Goal: Transaction & Acquisition: Book appointment/travel/reservation

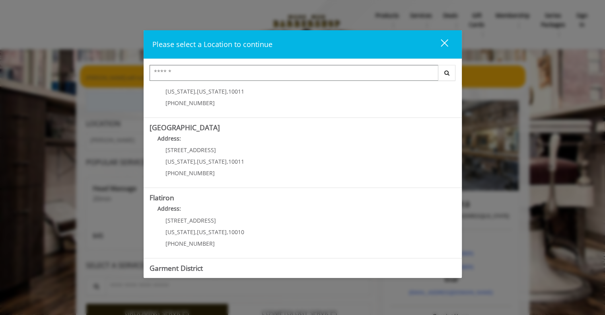
scroll to position [162, 0]
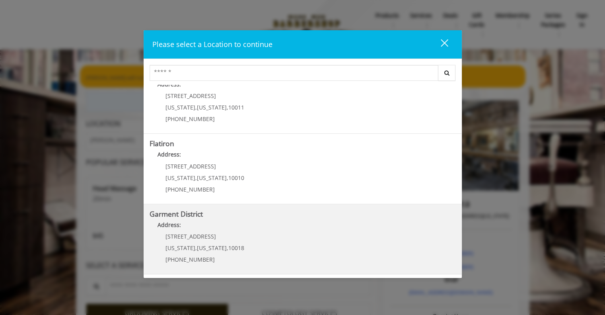
click at [186, 229] on District "Address:" at bounding box center [303, 226] width 306 height 13
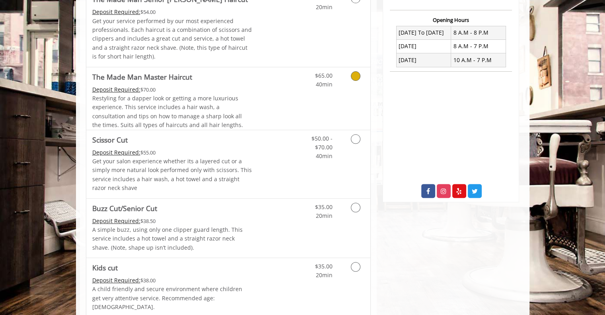
scroll to position [293, 0]
click at [358, 139] on icon "Grooming services" at bounding box center [356, 139] width 10 height 10
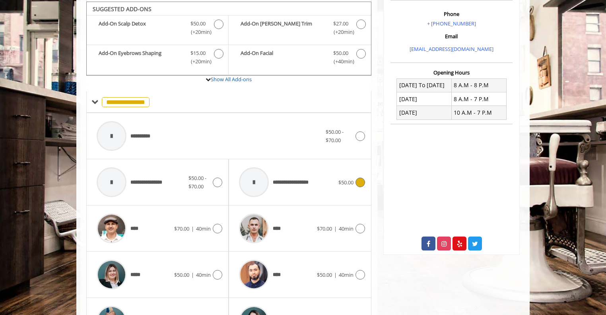
scroll to position [242, 0]
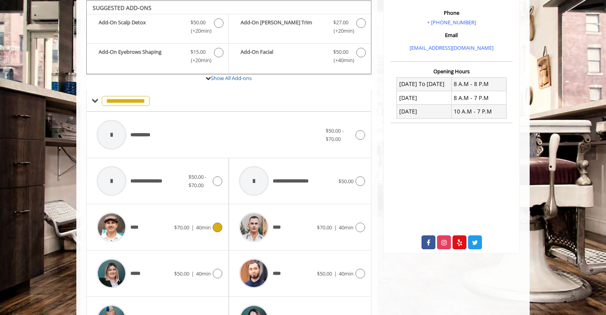
click at [217, 227] on icon at bounding box center [218, 227] width 10 height 10
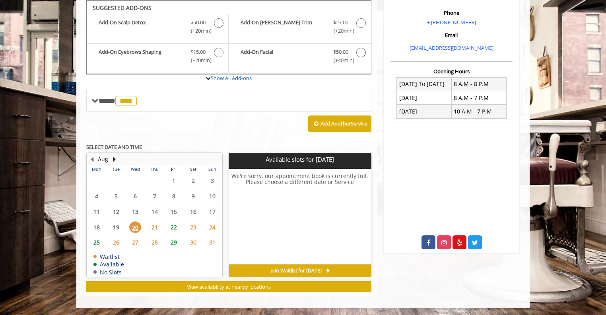
click at [173, 228] on span "22" at bounding box center [174, 227] width 12 height 12
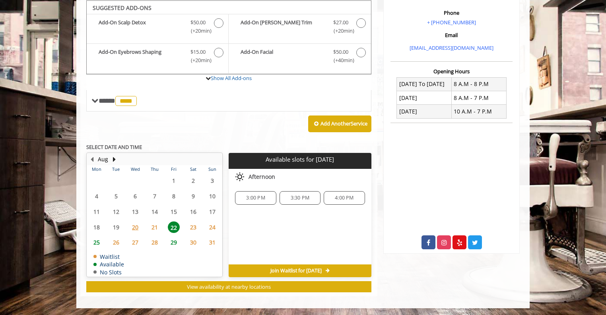
click at [254, 197] on span "3:00 PM" at bounding box center [255, 197] width 19 height 6
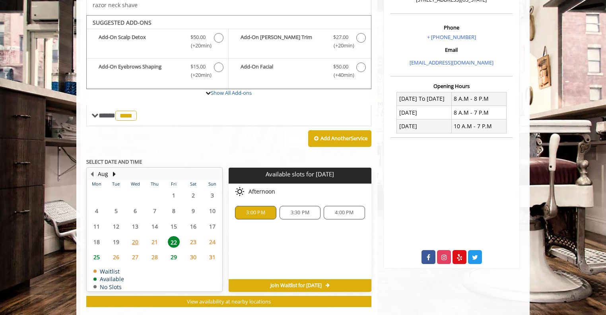
scroll to position [231, 0]
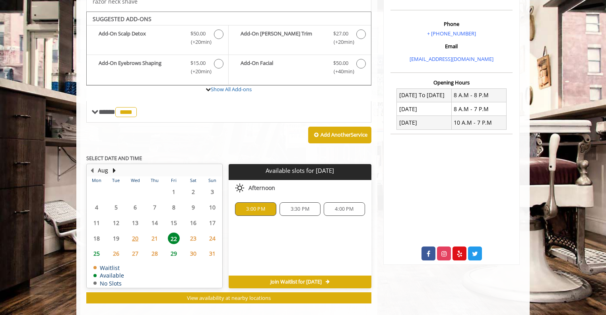
click at [153, 236] on span "21" at bounding box center [155, 238] width 12 height 12
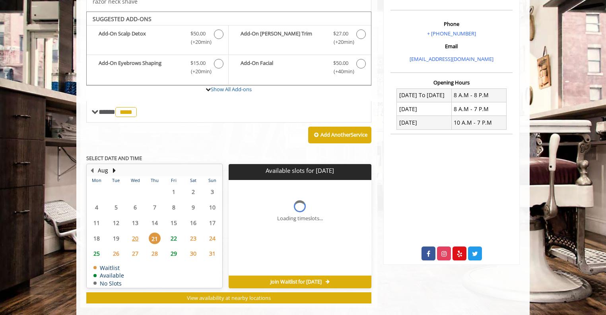
scroll to position [242, 0]
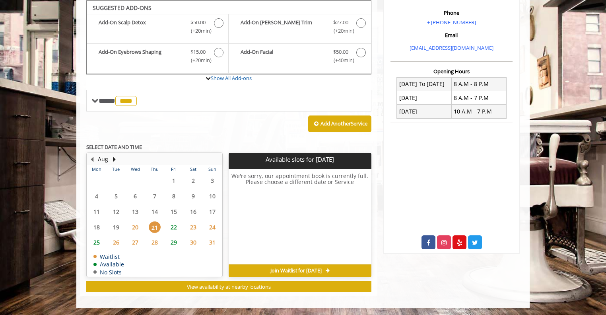
click at [171, 240] on span "29" at bounding box center [174, 242] width 12 height 12
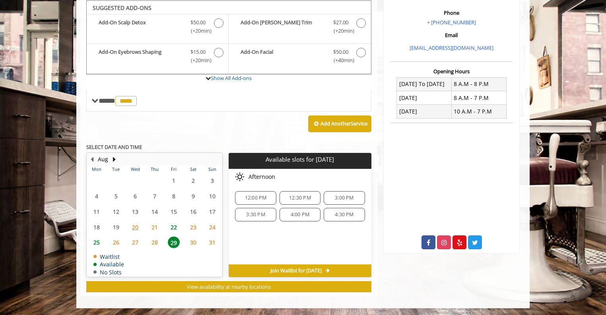
click at [261, 197] on span "12:00 PM" at bounding box center [256, 197] width 22 height 6
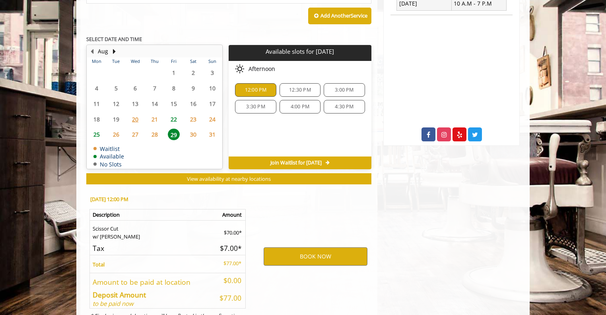
scroll to position [385, 0]
